Goal: Task Accomplishment & Management: Manage account settings

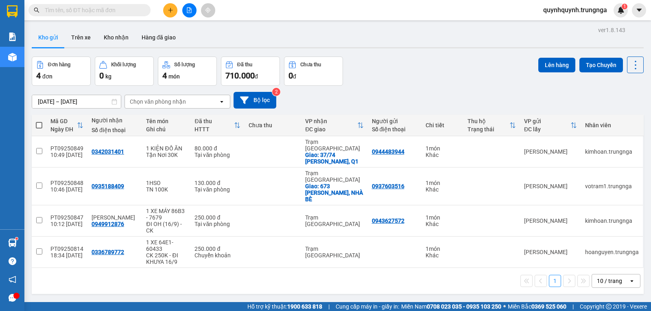
click at [134, 8] on input "text" at bounding box center [93, 10] width 96 height 9
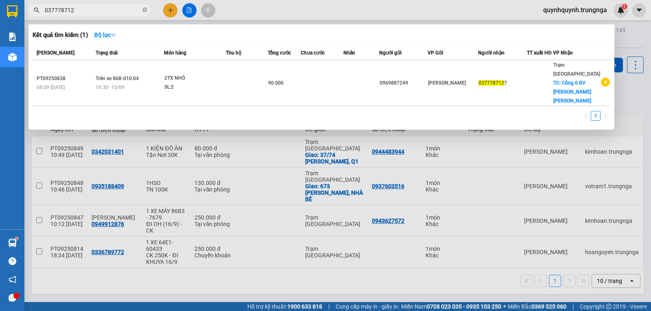
type input "0377787127"
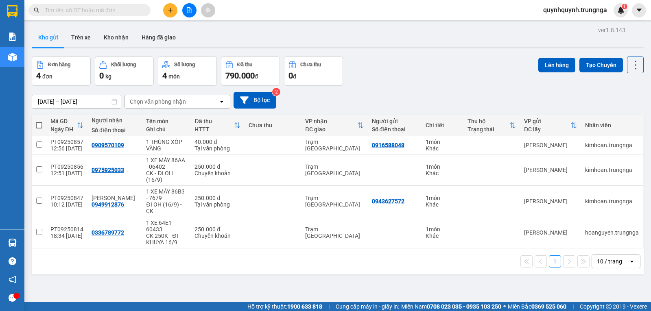
click at [566, 10] on span "quynhquynh.trungnga" at bounding box center [575, 10] width 77 height 10
click at [567, 26] on span "Đăng xuất" at bounding box center [577, 25] width 61 height 9
